Goal: Task Accomplishment & Management: Complete application form

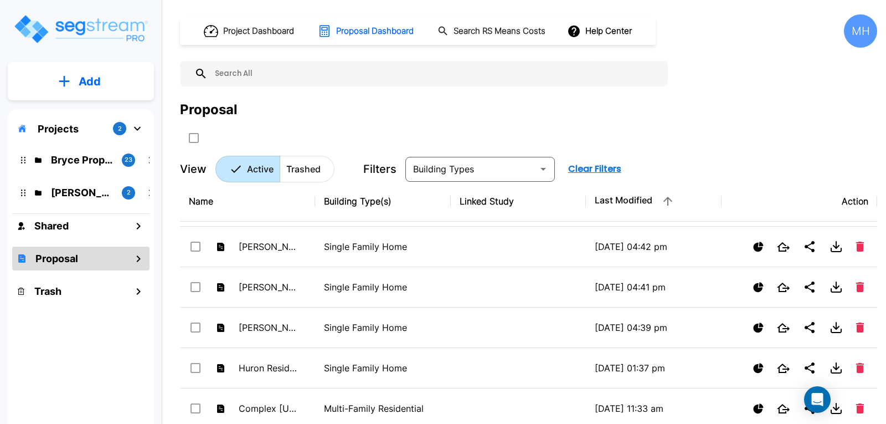
scroll to position [1385, 0]
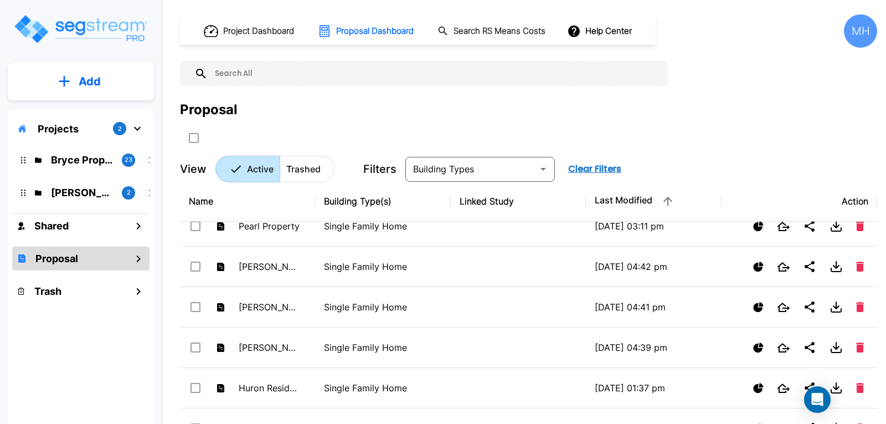
click at [99, 70] on button "Add" at bounding box center [81, 81] width 146 height 32
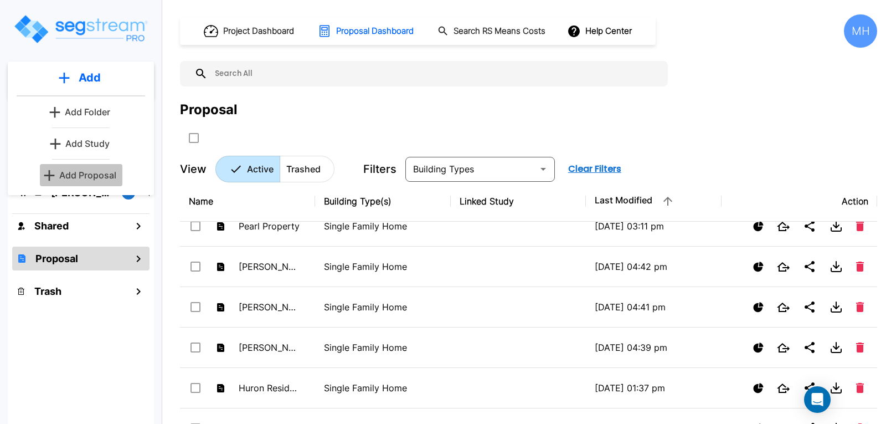
click at [85, 171] on p "Add Proposal" at bounding box center [87, 174] width 57 height 13
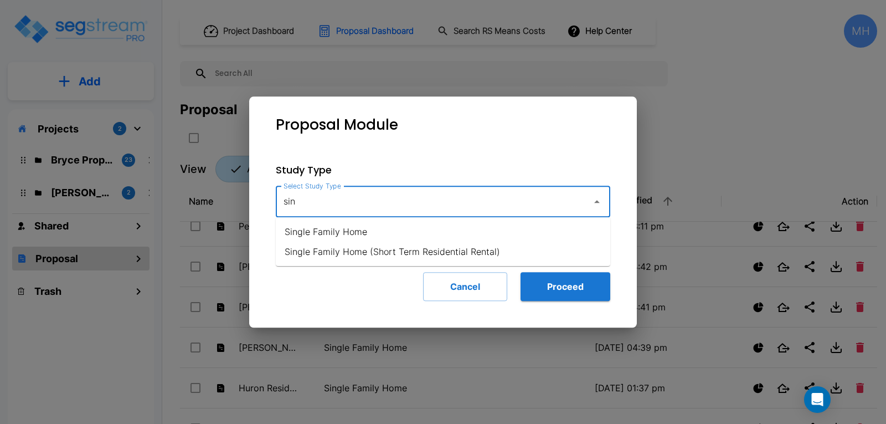
click at [332, 226] on li "Single Family Home" at bounding box center [443, 232] width 335 height 20
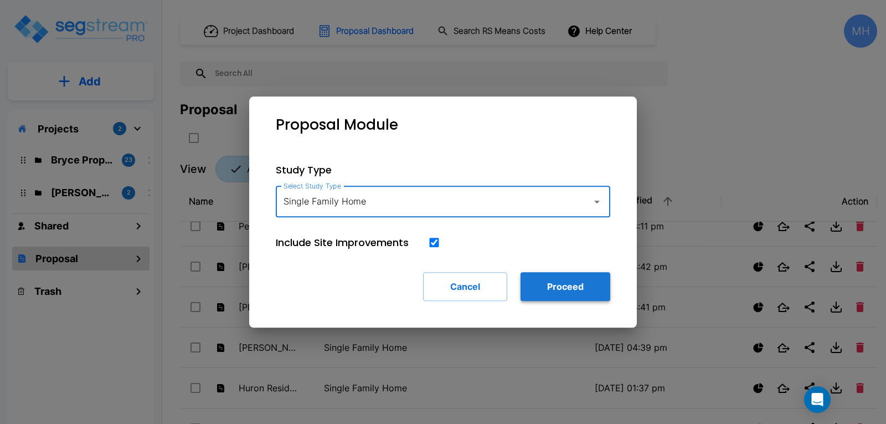
type input "Single Family Home"
click at [585, 283] on button "Proceed" at bounding box center [566, 286] width 90 height 29
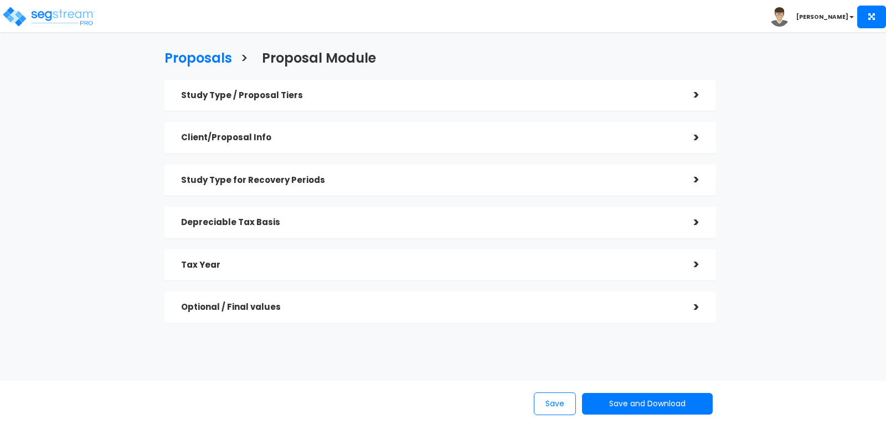
checkbox input "true"
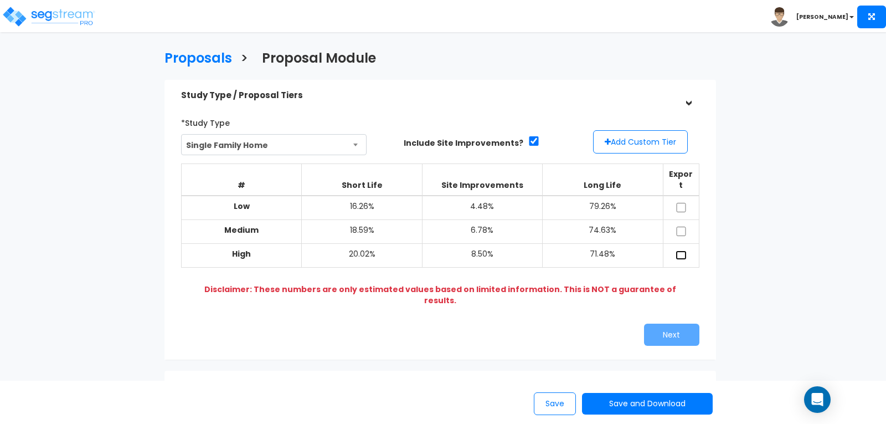
click at [681, 250] on input "checkbox" at bounding box center [681, 254] width 11 height 9
checkbox input "true"
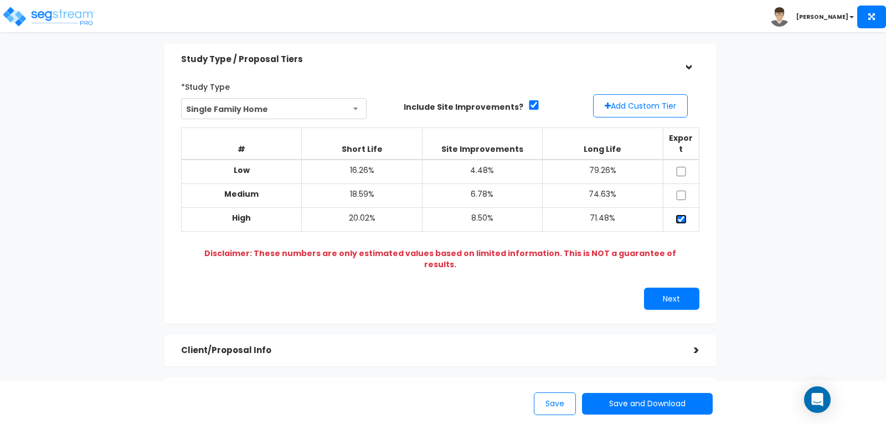
scroll to position [55, 0]
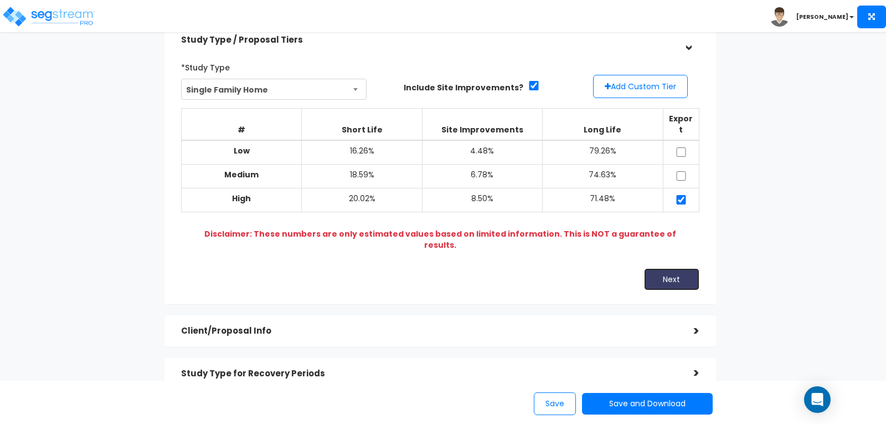
click at [684, 268] on button "Next" at bounding box center [671, 279] width 55 height 22
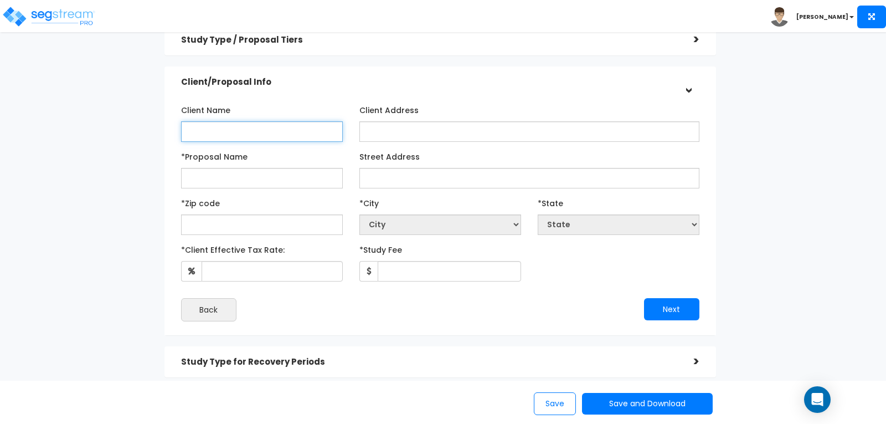
click at [289, 131] on input "Client Name" at bounding box center [262, 131] width 162 height 20
type input "Hoffman"
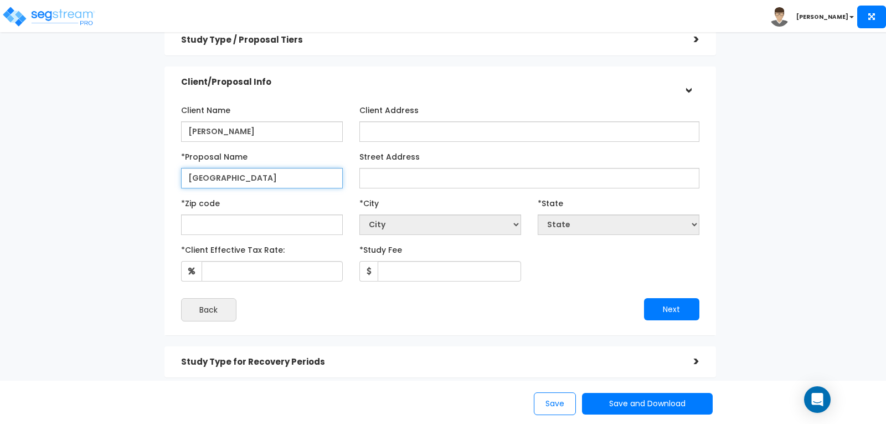
type input "Mount Huron"
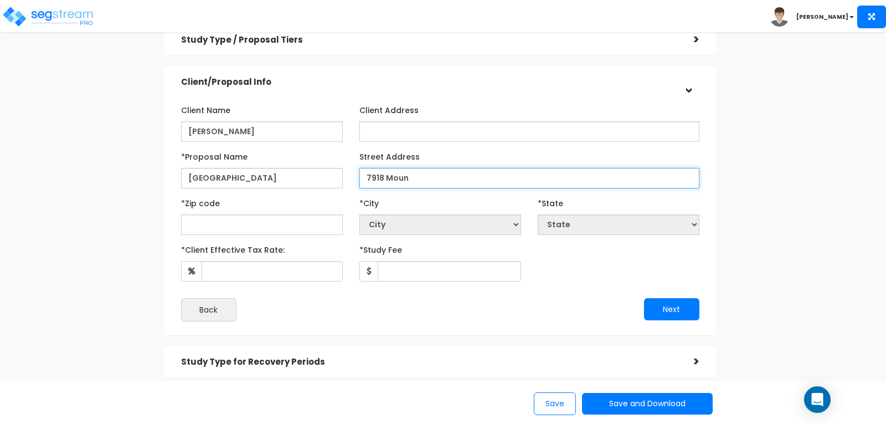
type input "7918 Mount Huron Trl"
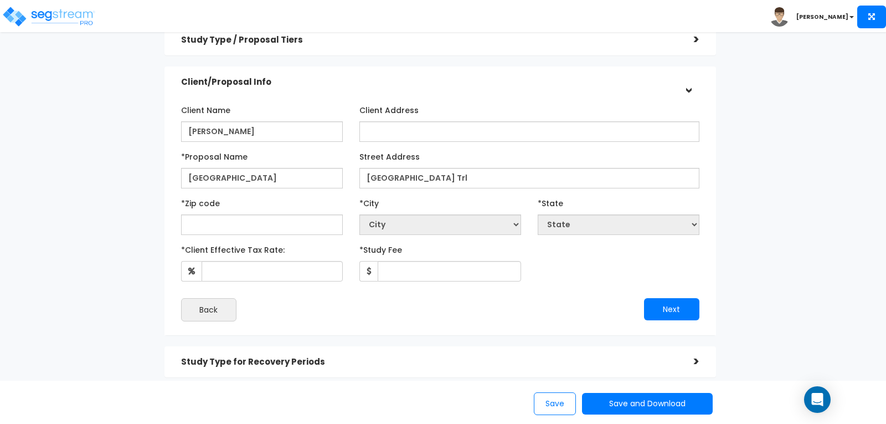
type input "80924"
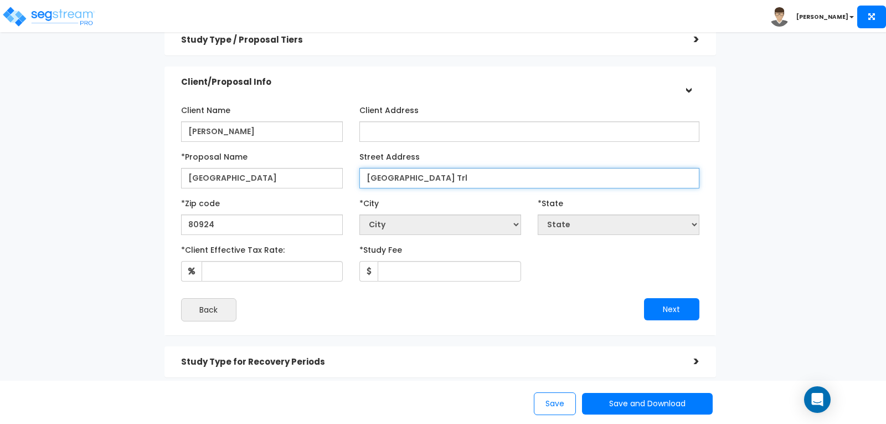
select select "CO"
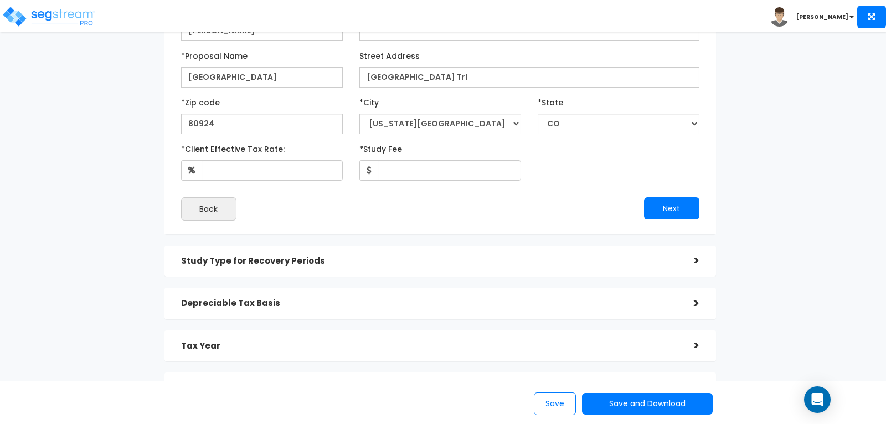
scroll to position [166, 0]
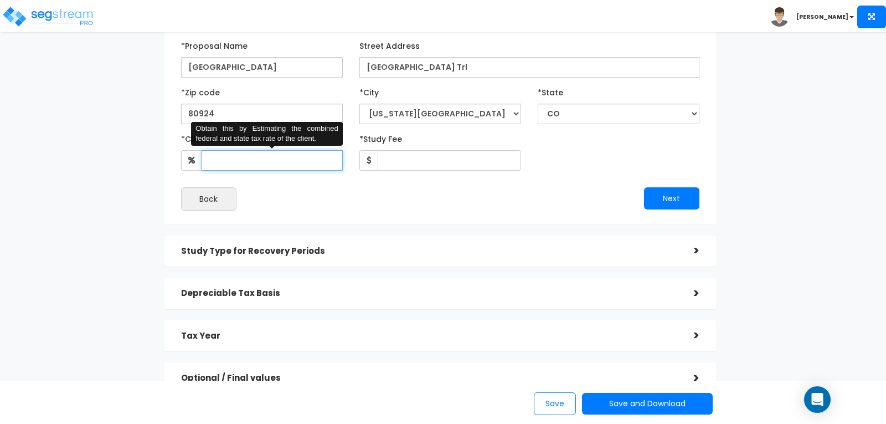
click at [254, 165] on input "*Client Effective Tax Rate:" at bounding box center [272, 160] width 141 height 20
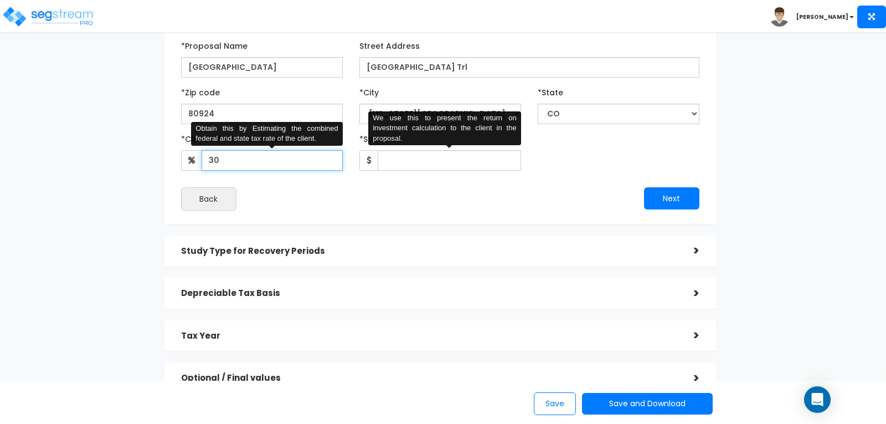
type input "30"
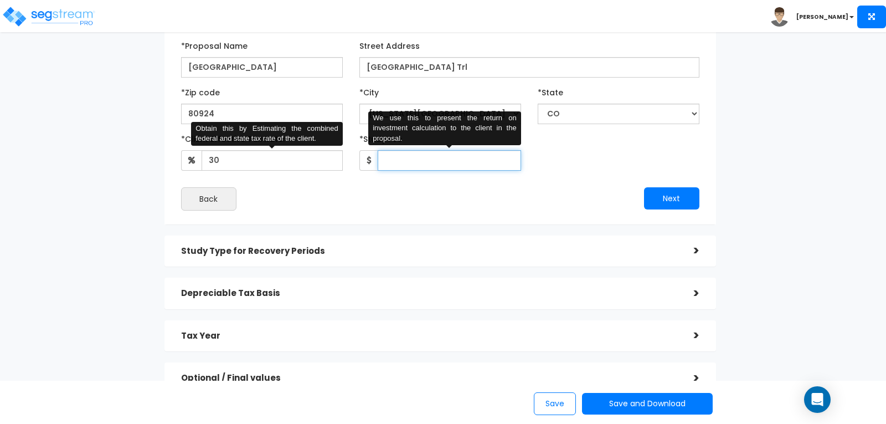
click at [419, 157] on input "*Study Fee" at bounding box center [449, 160] width 143 height 20
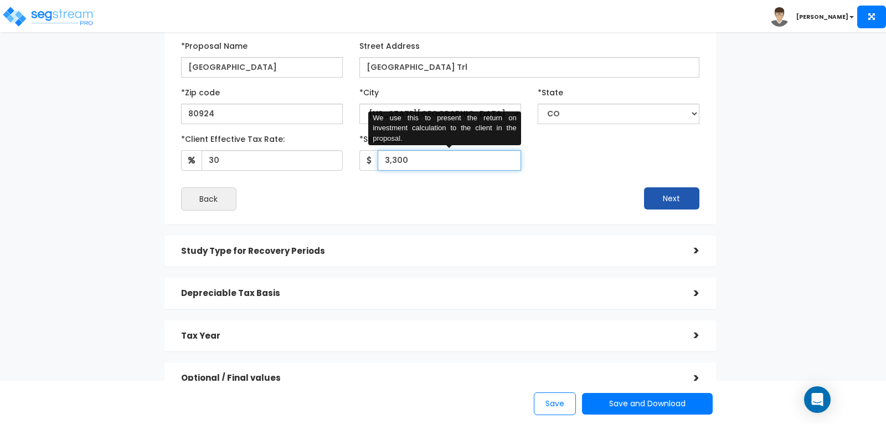
type input "3,300"
click at [653, 198] on button "Next" at bounding box center [671, 198] width 55 height 22
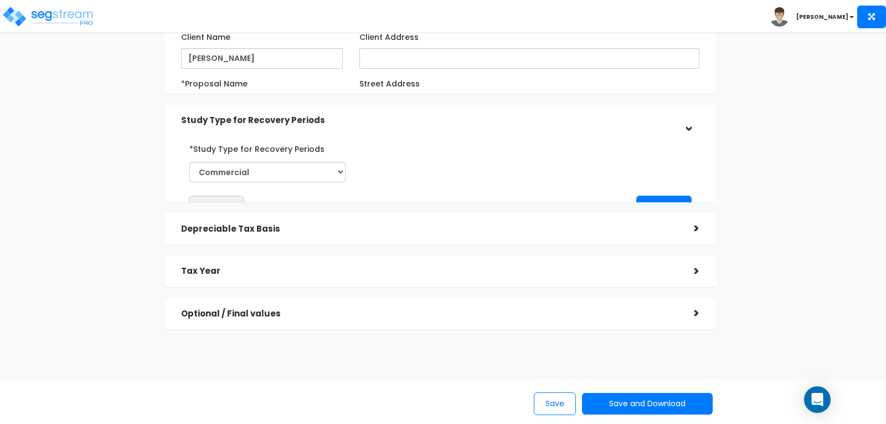
scroll to position [90, 0]
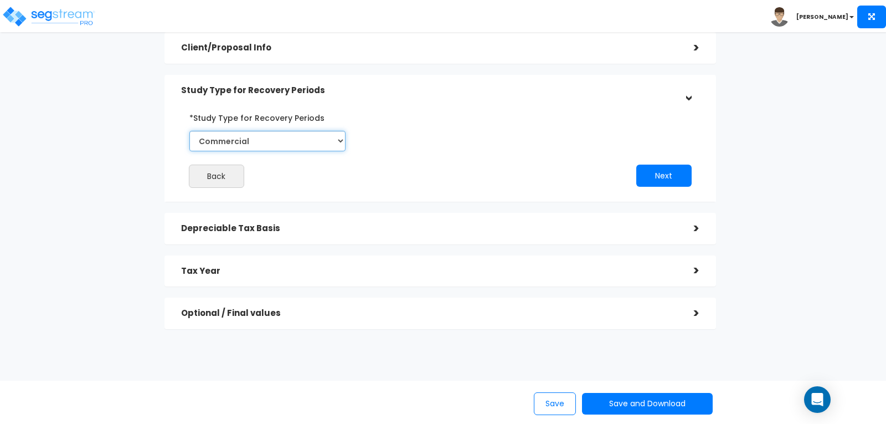
click at [340, 139] on select "Commercial Residential" at bounding box center [267, 141] width 156 height 20
select select "Residential"
click at [189, 131] on select "Commercial Residential" at bounding box center [267, 141] width 156 height 20
click at [658, 179] on button "Next" at bounding box center [664, 176] width 55 height 22
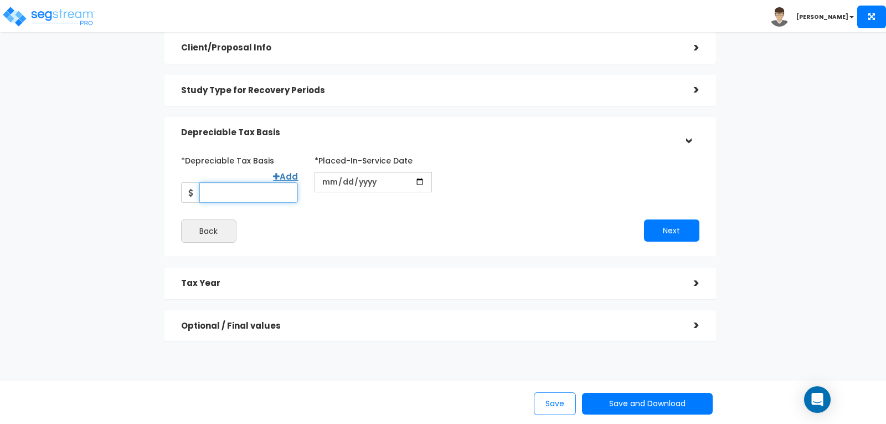
click at [248, 184] on input "*Depreciable Tax Basis" at bounding box center [248, 192] width 99 height 20
type input "540,000"
click at [340, 182] on input "date" at bounding box center [373, 182] width 117 height 20
type input "2025-04-15"
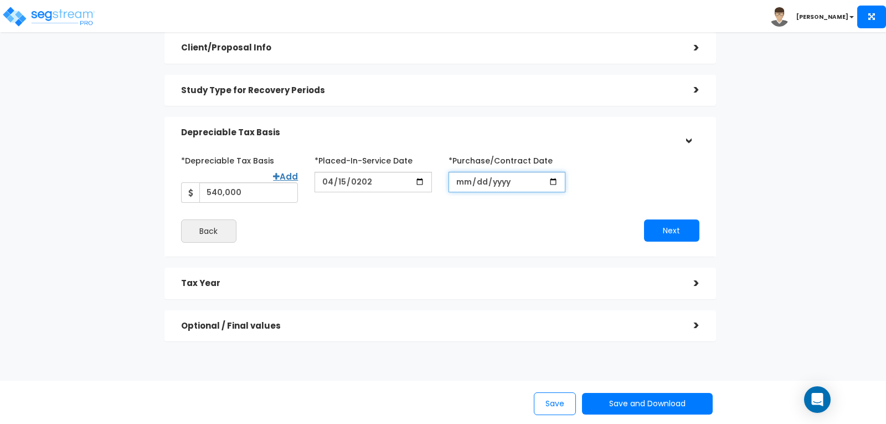
click at [488, 186] on input "*Purchase/Contract Date" at bounding box center [507, 182] width 117 height 20
type input "2025-02-14"
click at [677, 225] on button "Next" at bounding box center [671, 230] width 55 height 22
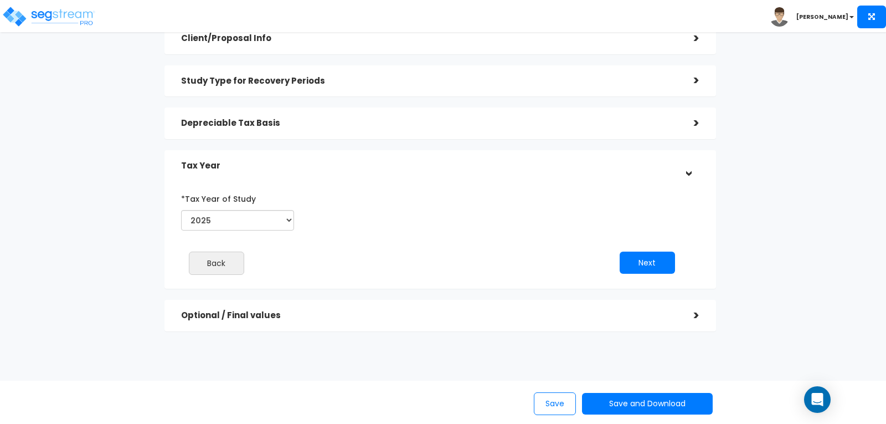
scroll to position [101, 0]
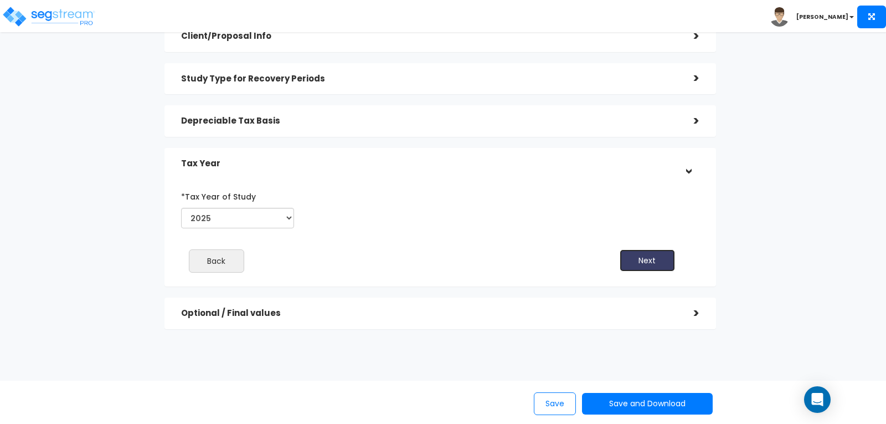
click at [641, 254] on button "Next" at bounding box center [647, 260] width 55 height 22
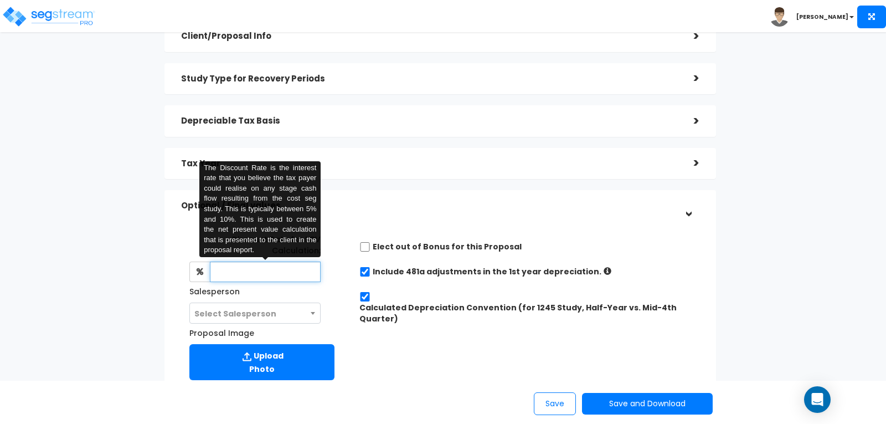
click at [250, 270] on input "text" at bounding box center [265, 272] width 111 height 20
type input "8"
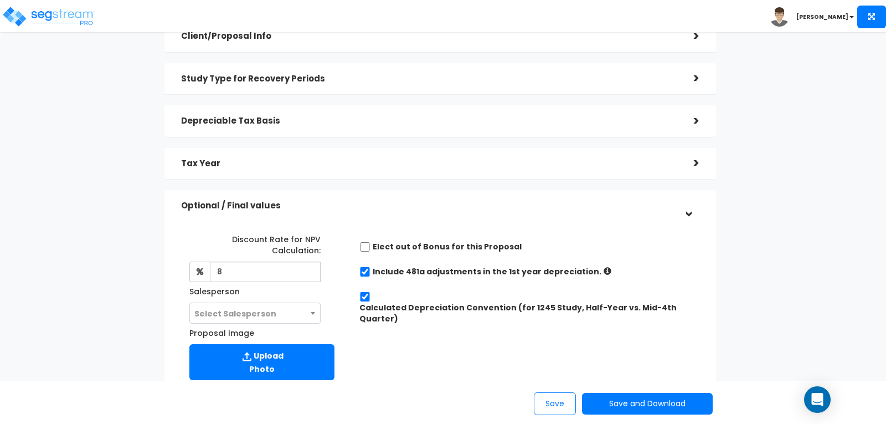
click at [527, 179] on div "Tax Year >" at bounding box center [441, 164] width 552 height 32
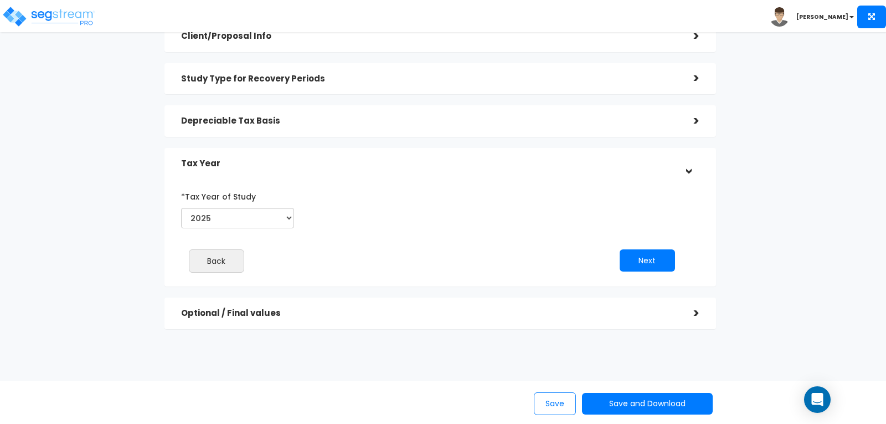
click at [698, 311] on div ">" at bounding box center [689, 313] width 22 height 17
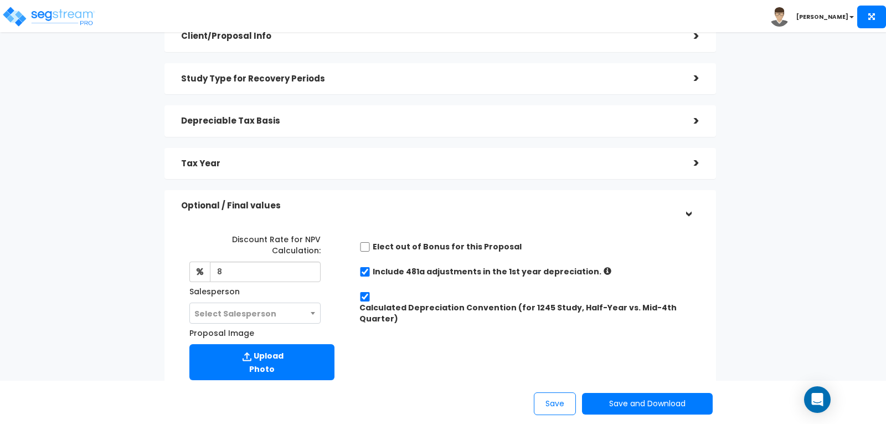
click at [754, 274] on div "Proposals > Proposal Module Study Type / Proposal Tiers > *Study Type Single Fa…" at bounding box center [440, 233] width 725 height 746
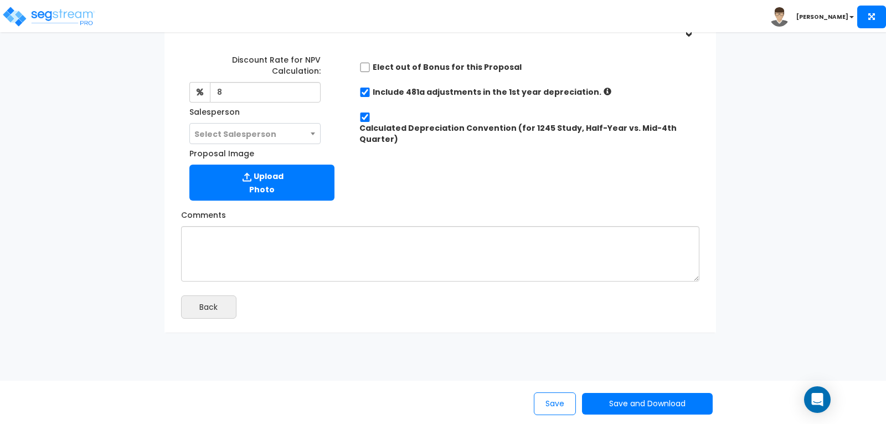
scroll to position [284, 0]
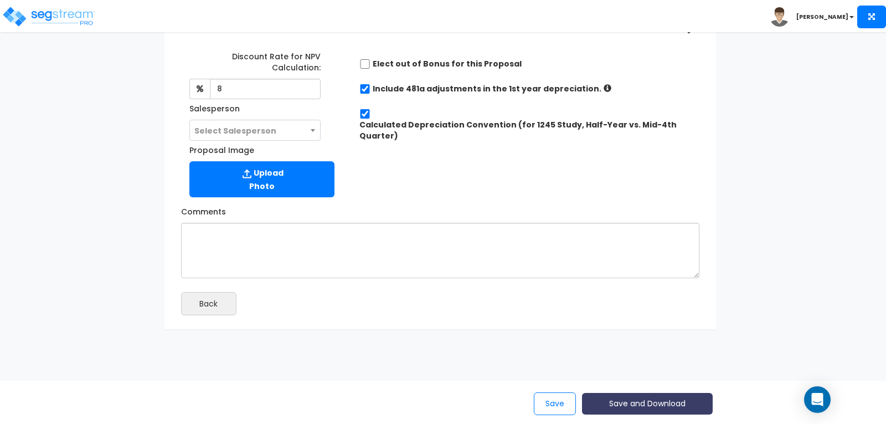
click at [639, 404] on button "Save and Download" at bounding box center [647, 404] width 131 height 22
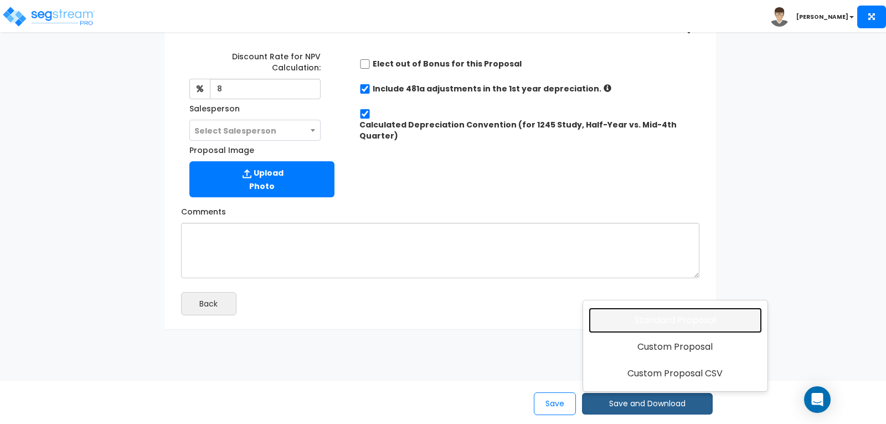
click at [660, 317] on link "Standard Proposal" at bounding box center [675, 319] width 173 height 25
